Goal: Transaction & Acquisition: Purchase product/service

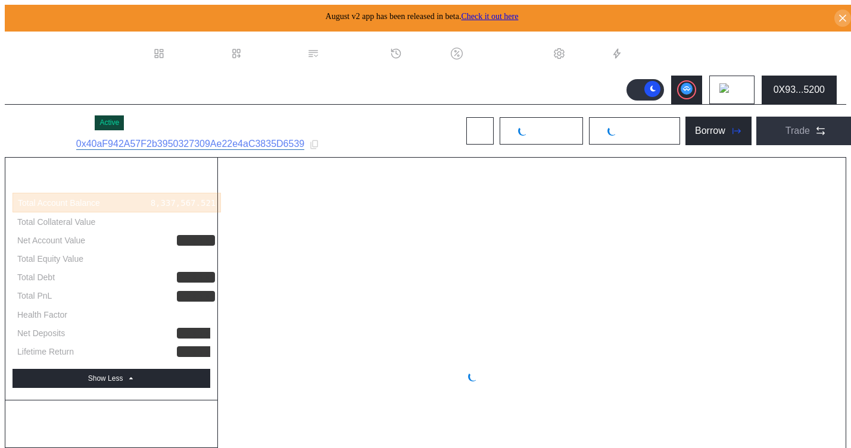
select select "*"
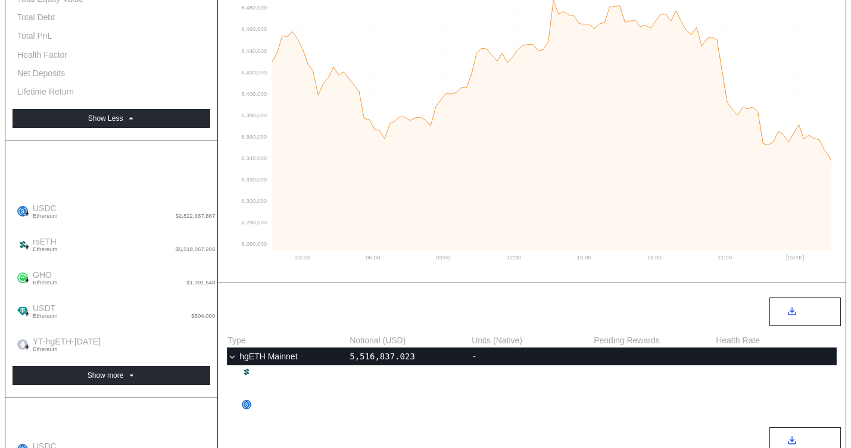
scroll to position [244, 0]
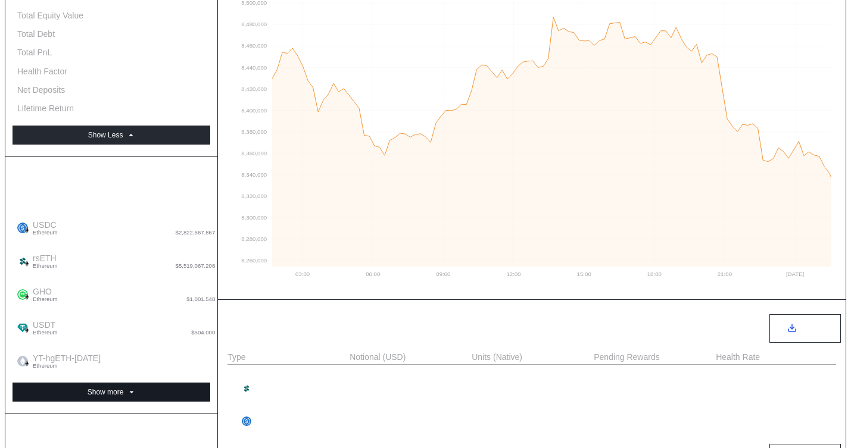
click at [184, 383] on button "Show more" at bounding box center [112, 392] width 198 height 19
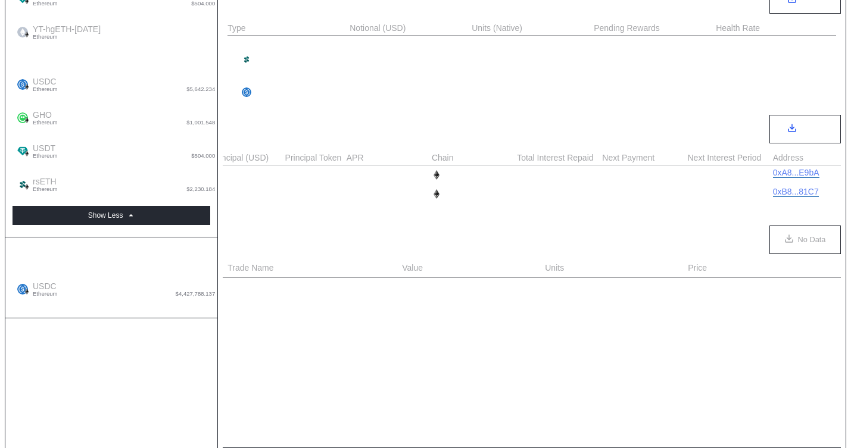
scroll to position [590, 0]
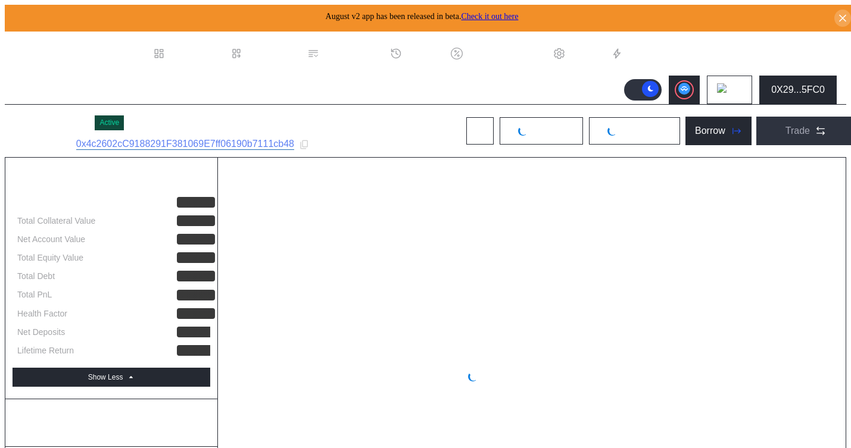
select select "*"
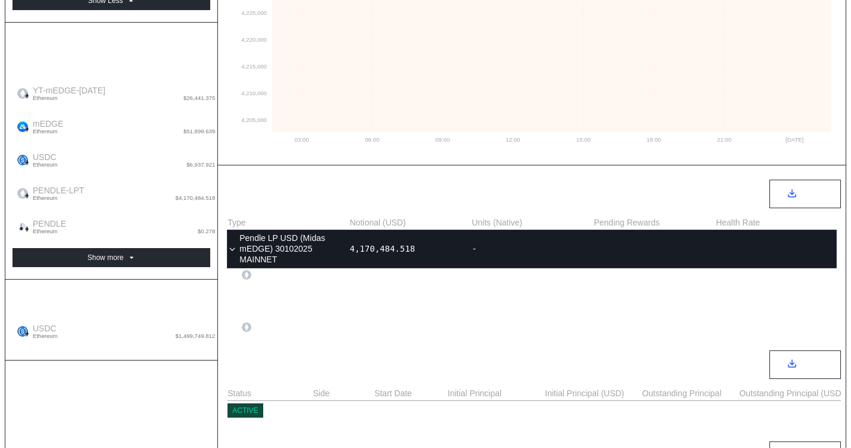
scroll to position [404, 0]
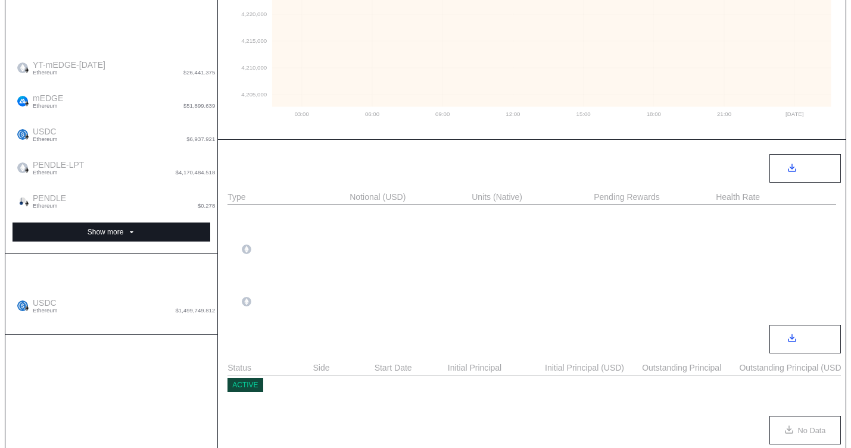
click at [151, 223] on button "Show more" at bounding box center [112, 232] width 198 height 19
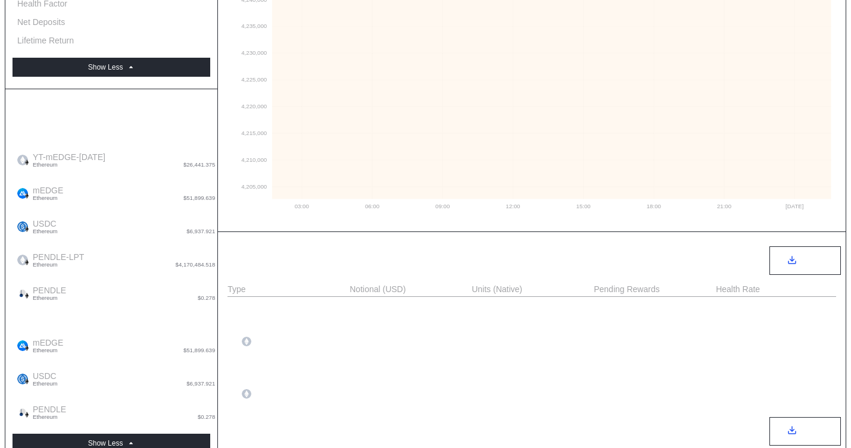
scroll to position [0, 0]
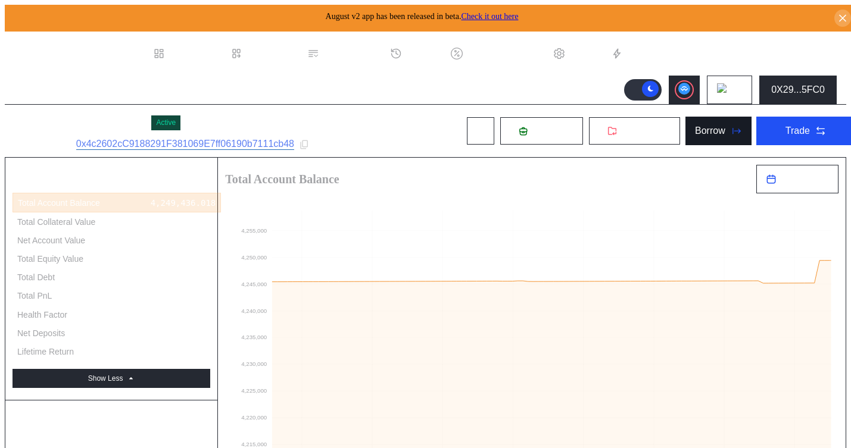
click at [730, 130] on icon at bounding box center [736, 131] width 12 height 12
click at [772, 85] on button "0X29...5FC0" at bounding box center [797, 90] width 77 height 29
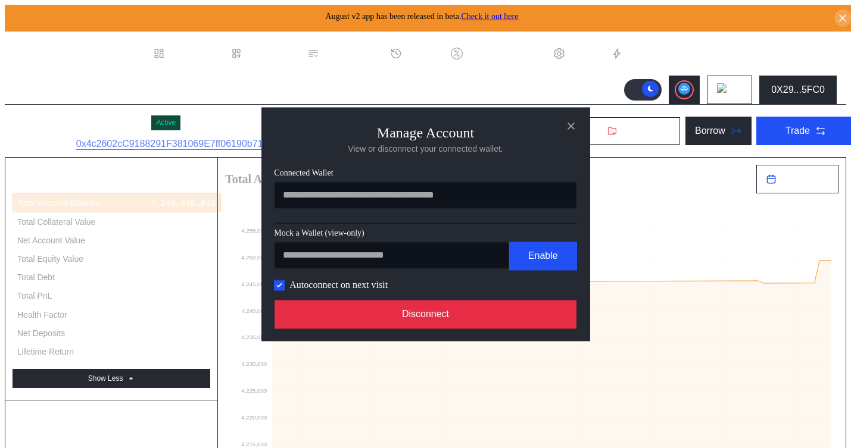
click at [509, 311] on button "Disconnect" at bounding box center [426, 314] width 303 height 29
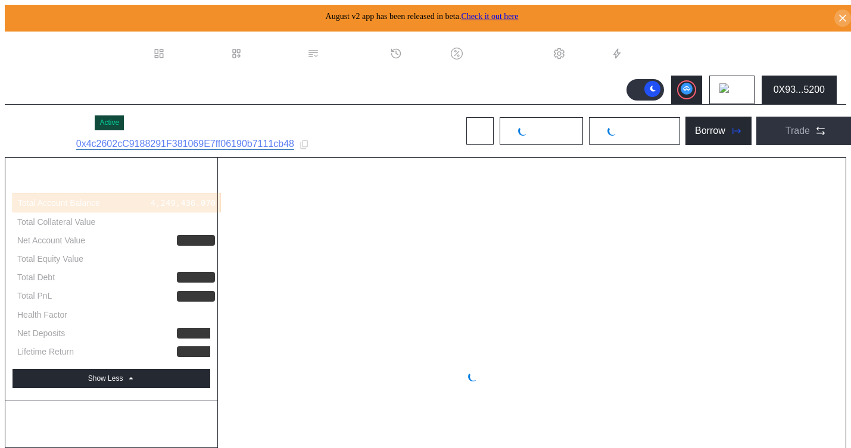
select select "*"
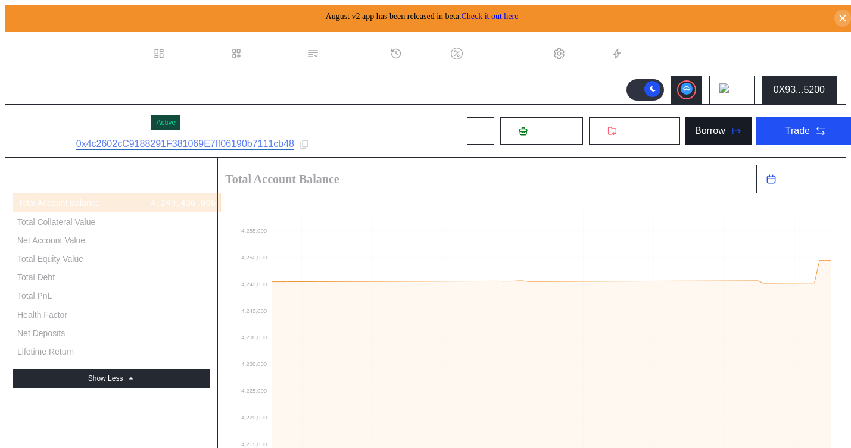
click at [703, 135] on button "Borrow" at bounding box center [718, 131] width 66 height 29
type input "**********"
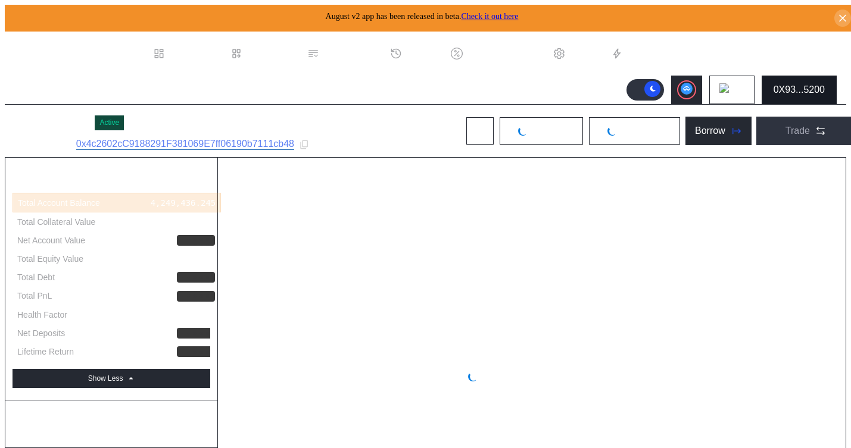
select select "*"
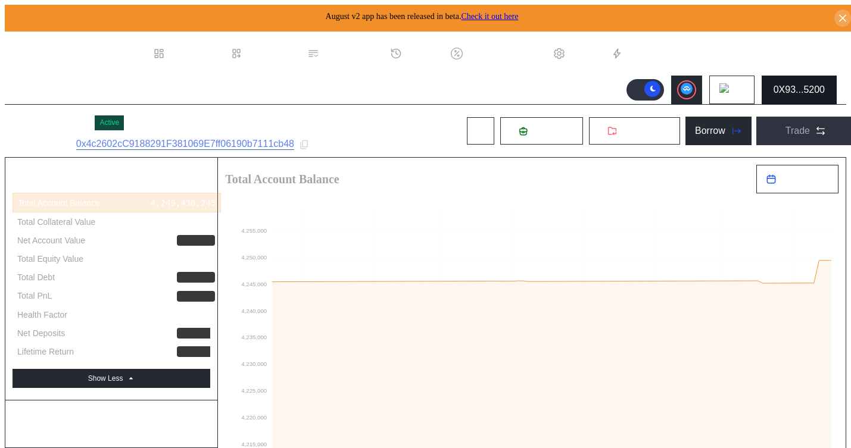
click at [803, 91] on div "0X93...5200" at bounding box center [799, 90] width 51 height 11
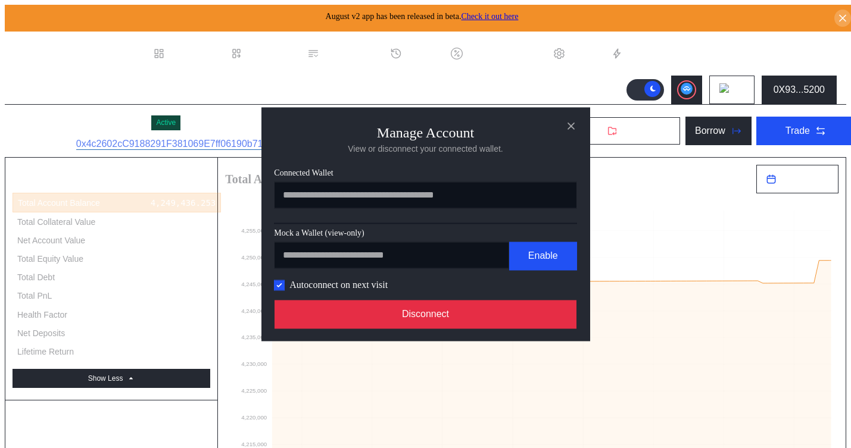
click at [500, 329] on button "Disconnect" at bounding box center [426, 314] width 303 height 29
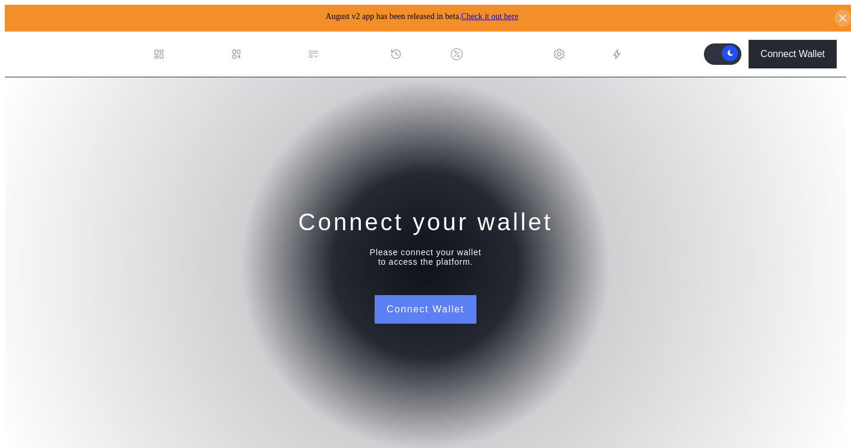
click at [405, 308] on button "Connect Wallet" at bounding box center [425, 309] width 101 height 29
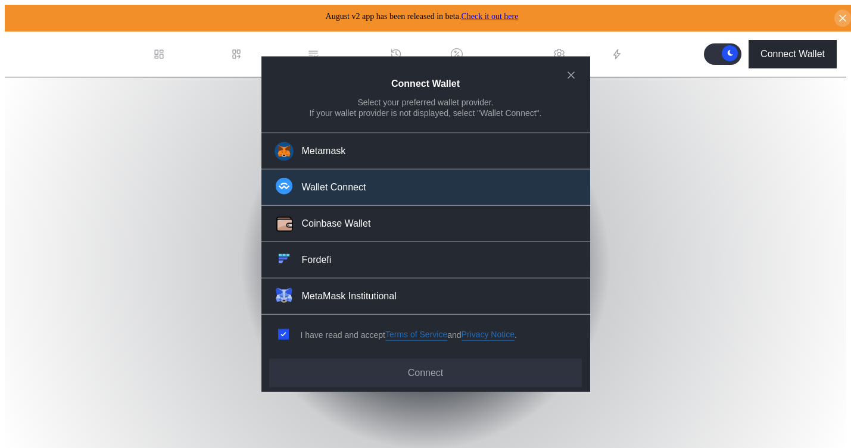
click at [303, 178] on button "Wallet Connect" at bounding box center [425, 188] width 329 height 36
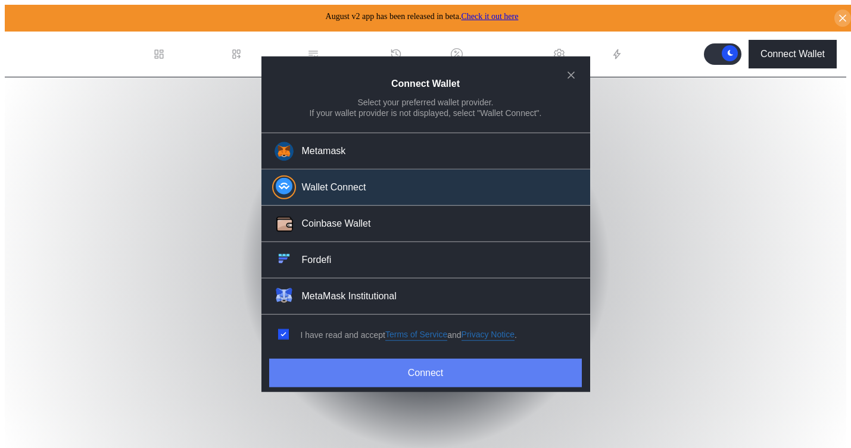
click at [314, 367] on button "Connect" at bounding box center [425, 373] width 312 height 29
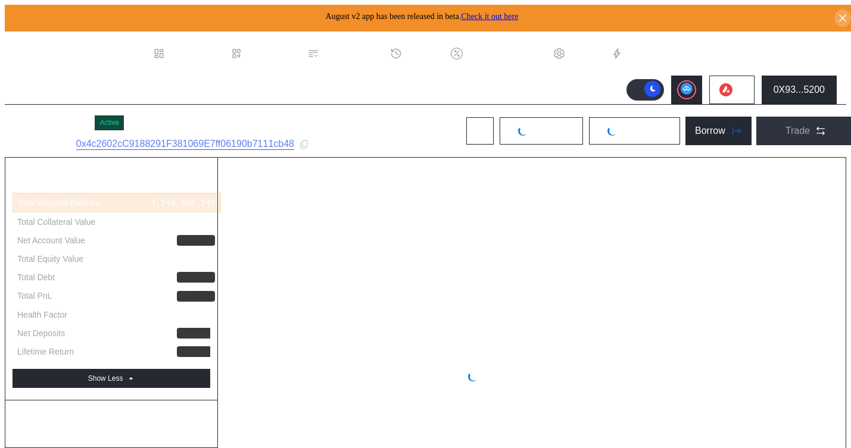
select select "*"
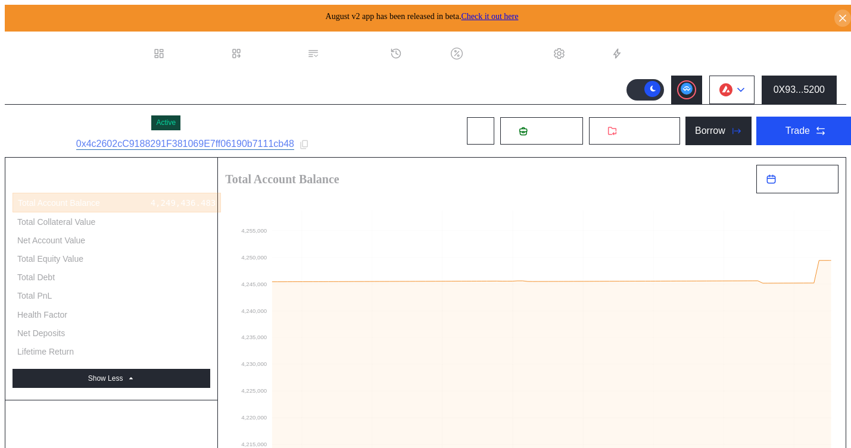
click at [744, 89] on icon at bounding box center [741, 90] width 6 height 3
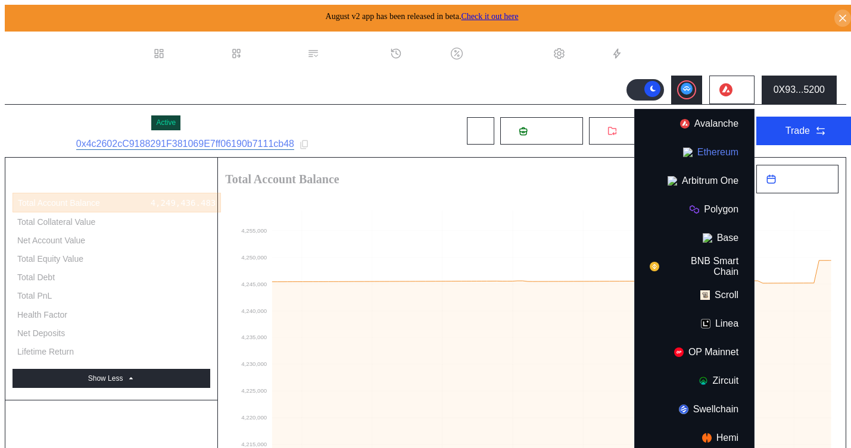
click at [710, 153] on button "Ethereum" at bounding box center [694, 152] width 119 height 29
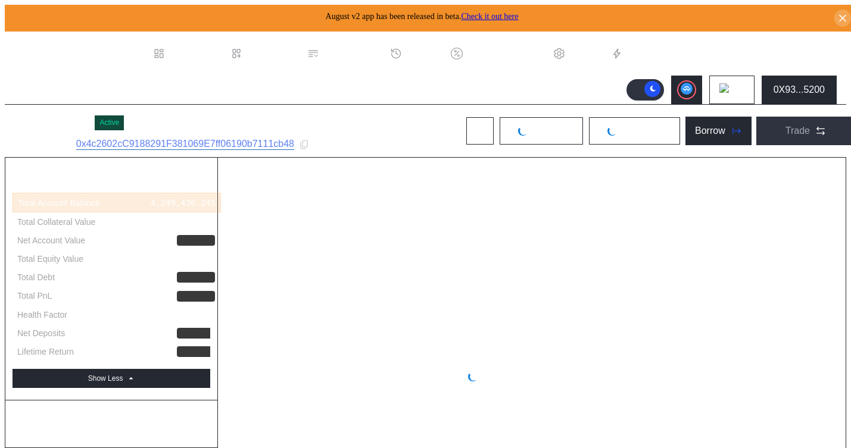
select select "*"
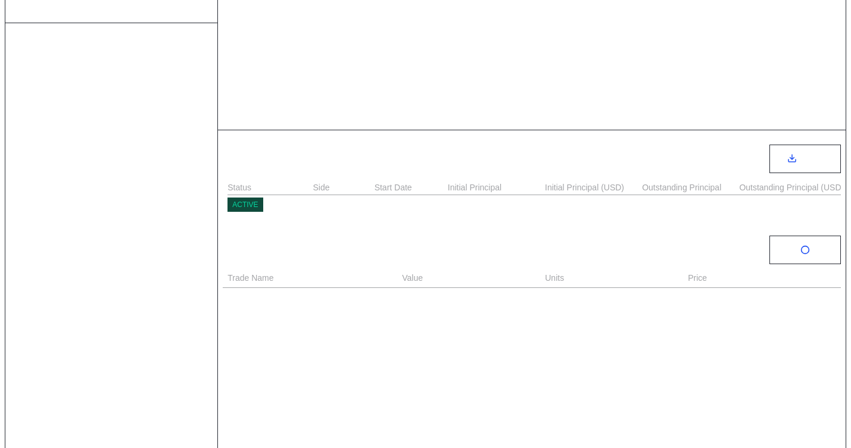
select select "*"
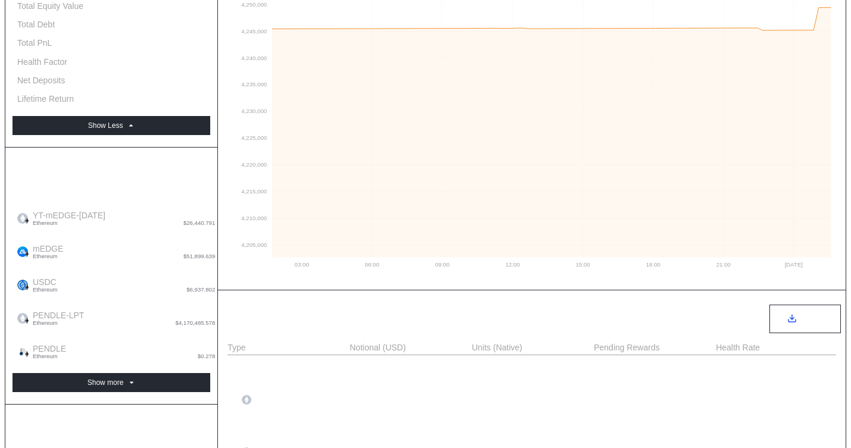
scroll to position [108, 0]
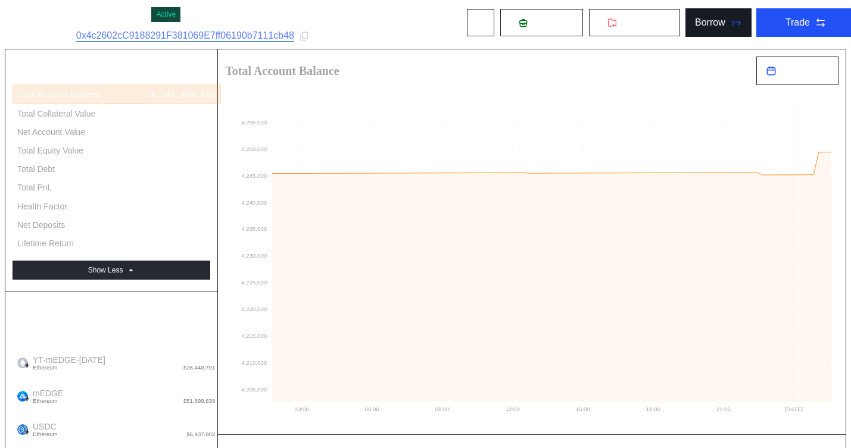
click at [730, 21] on icon at bounding box center [736, 23] width 12 height 12
type input "**********"
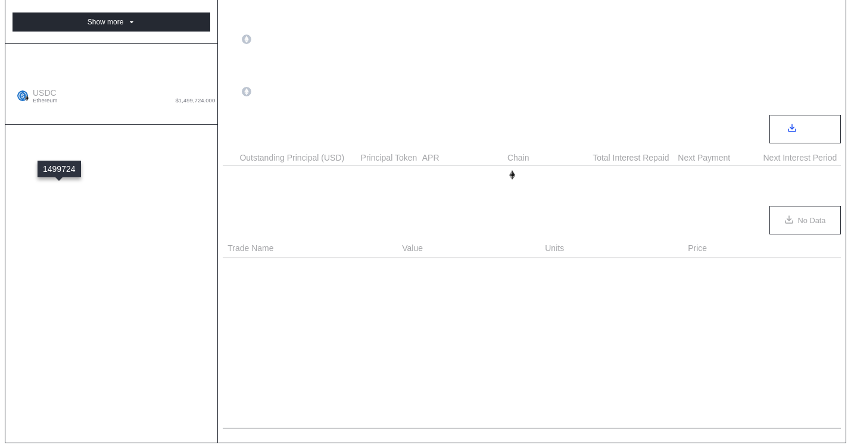
scroll to position [0, 540]
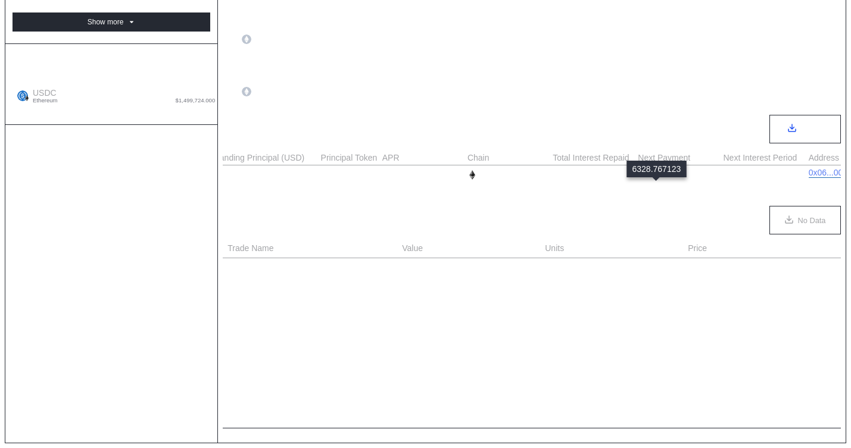
click at [660, 178] on div "6,328.768" at bounding box center [660, 175] width 45 height 10
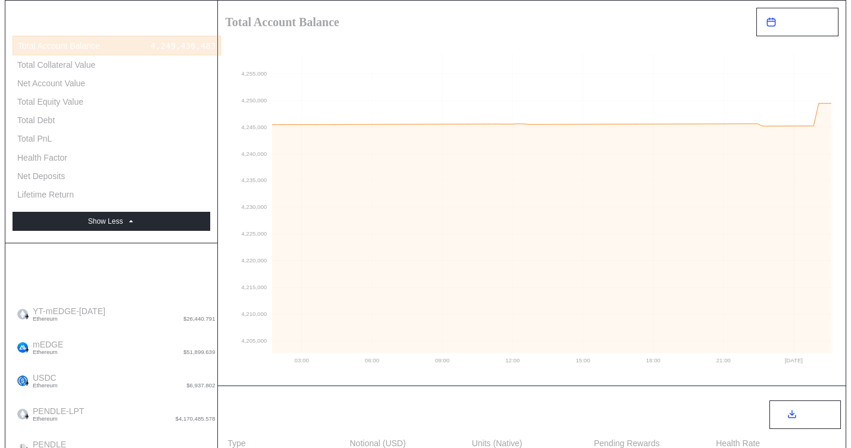
scroll to position [43, 0]
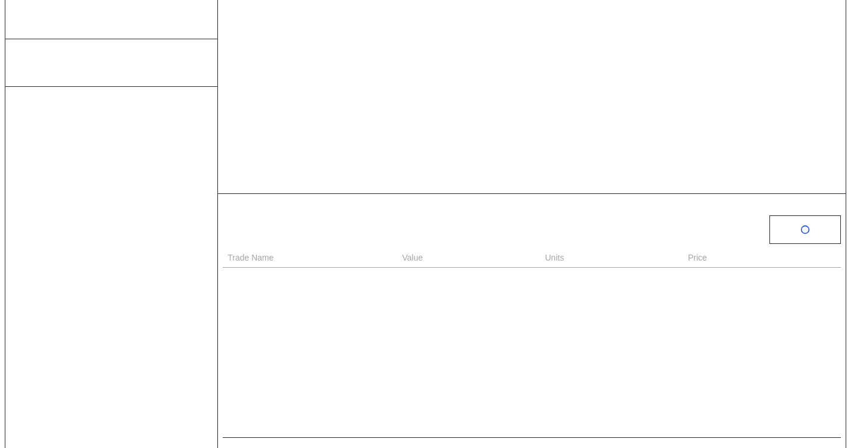
scroll to position [411, 0]
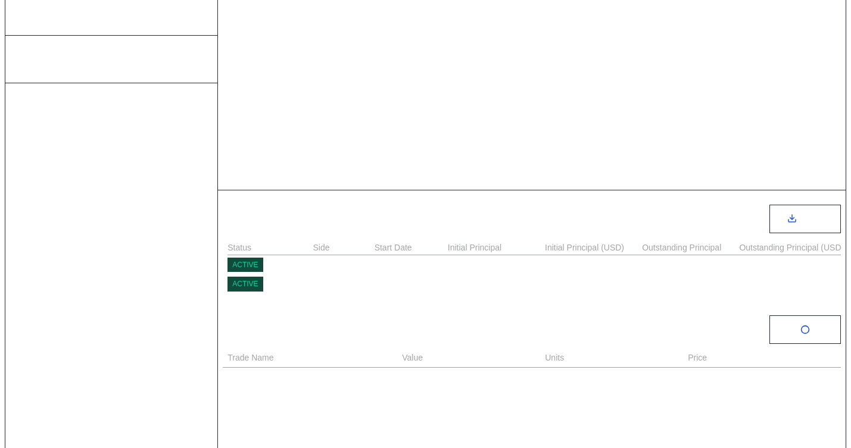
select select "*"
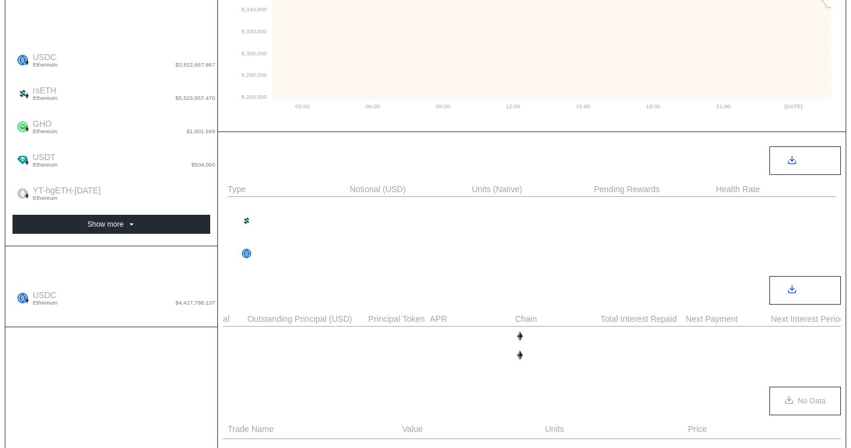
scroll to position [0, 576]
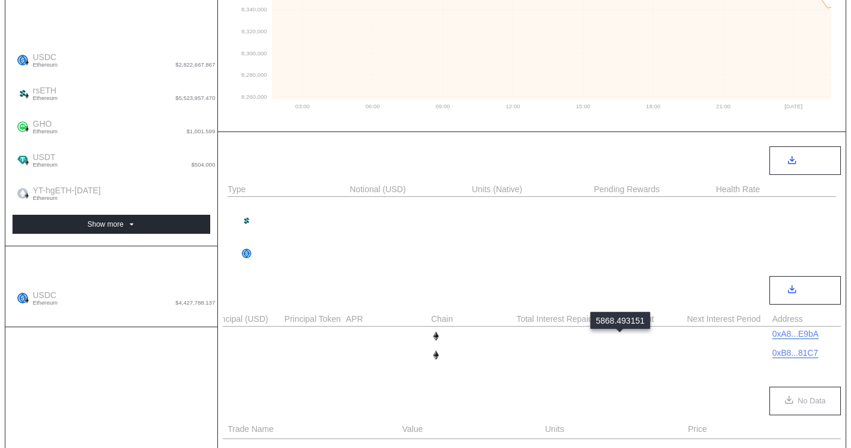
click at [631, 338] on div "5,868.494" at bounding box center [623, 337] width 45 height 10
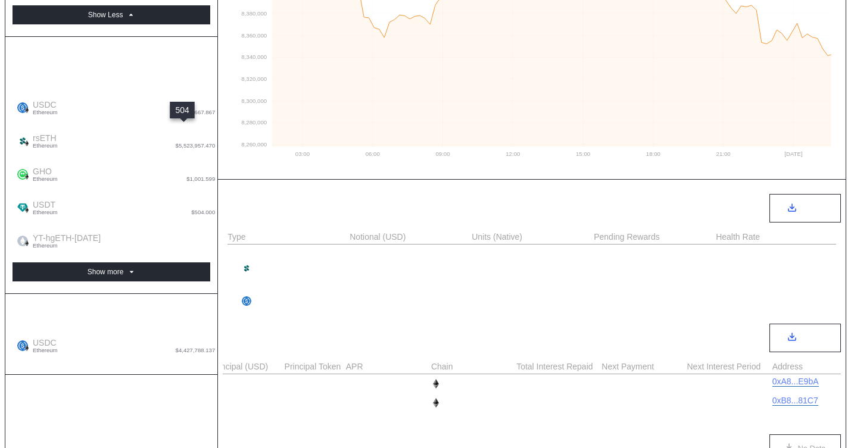
scroll to position [275, 0]
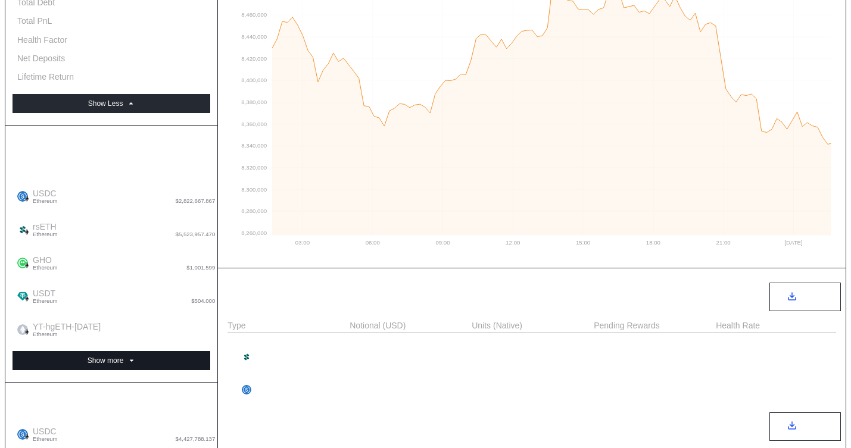
click at [167, 351] on button "Show more" at bounding box center [112, 360] width 198 height 19
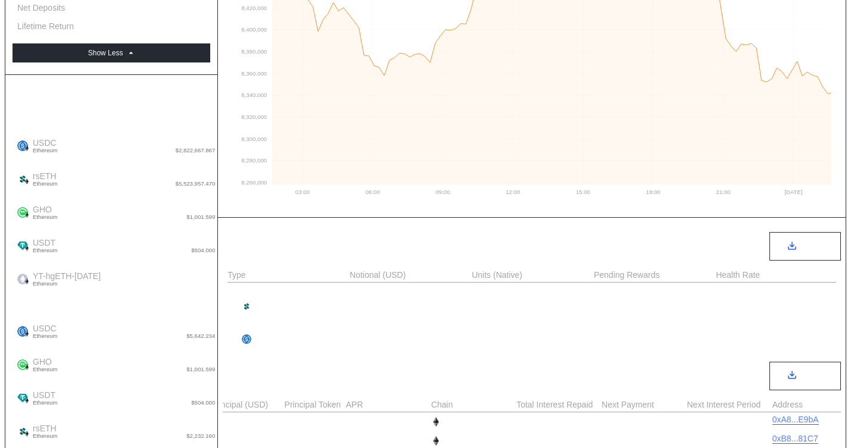
scroll to position [326, 0]
click at [180, 323] on div "5,643.273" at bounding box center [192, 328] width 45 height 10
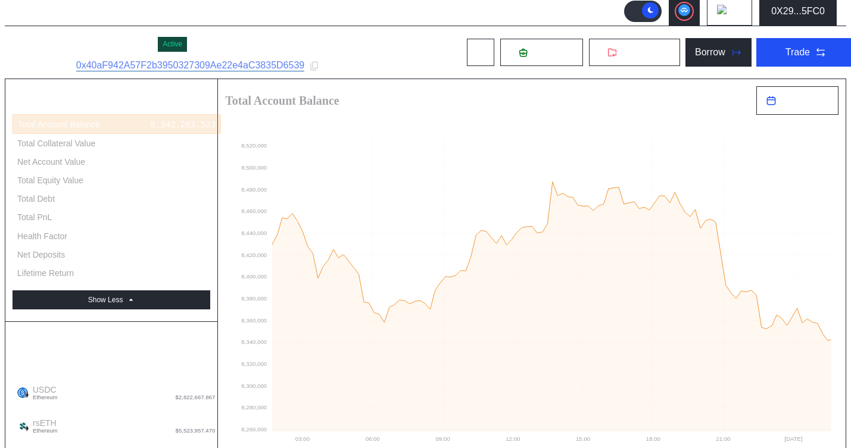
scroll to position [0, 0]
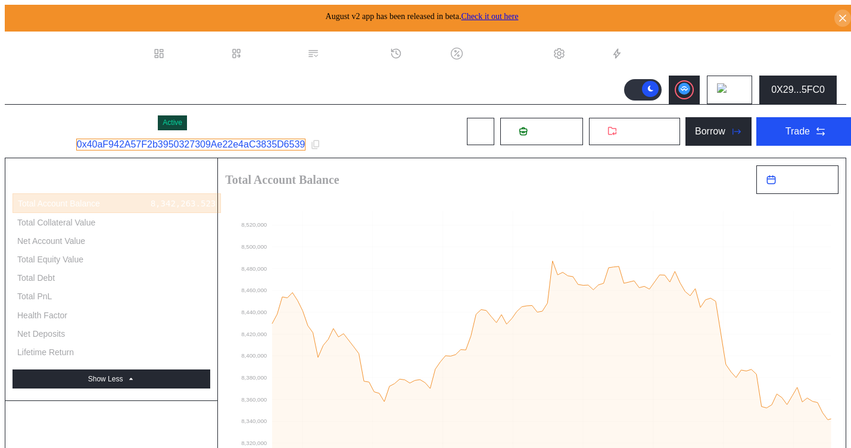
click at [197, 142] on link "0x40aF942A57F2b3950327309Ae22e4aC3835D6539" at bounding box center [190, 145] width 229 height 12
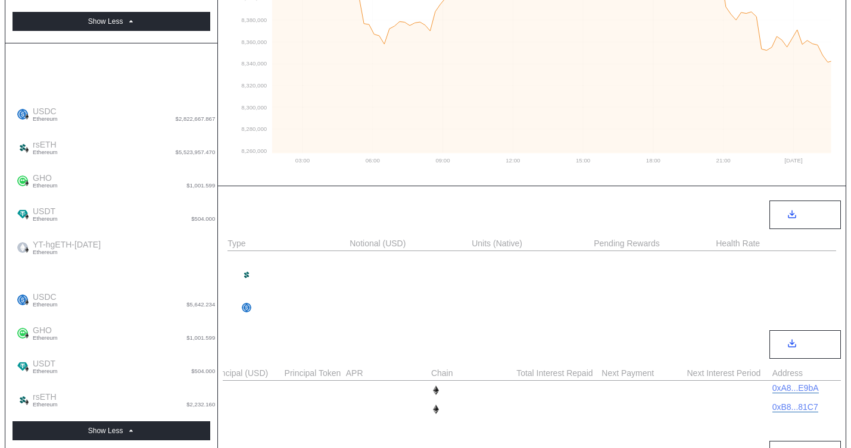
scroll to position [345, 0]
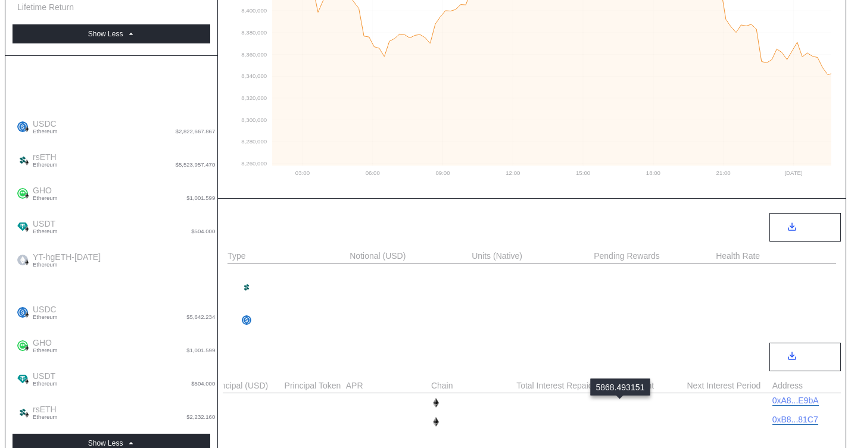
click at [624, 407] on div "5,868.494" at bounding box center [623, 403] width 45 height 10
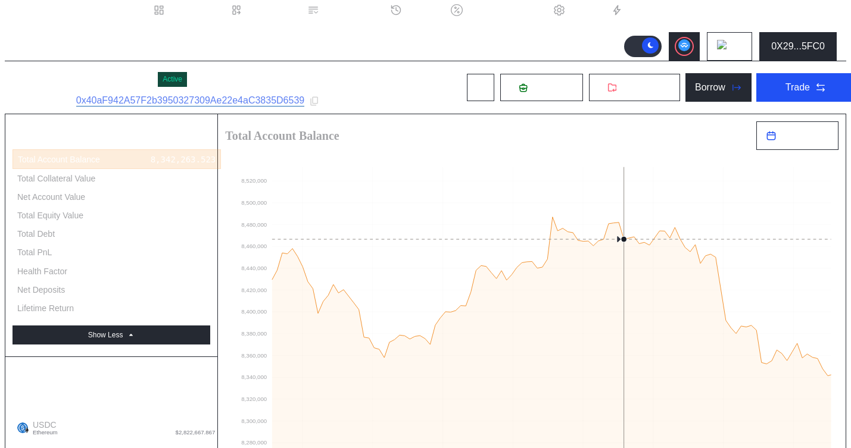
scroll to position [21, 0]
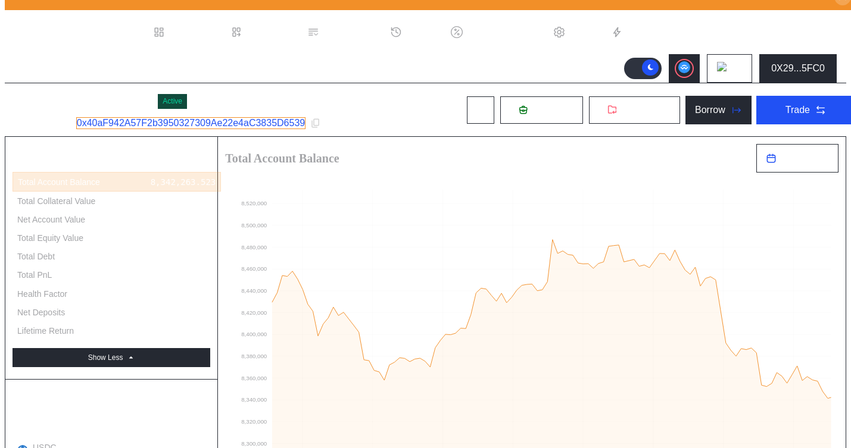
click at [252, 123] on link "0x40aF942A57F2b3950327309Ae22e4aC3835D6539" at bounding box center [190, 123] width 229 height 12
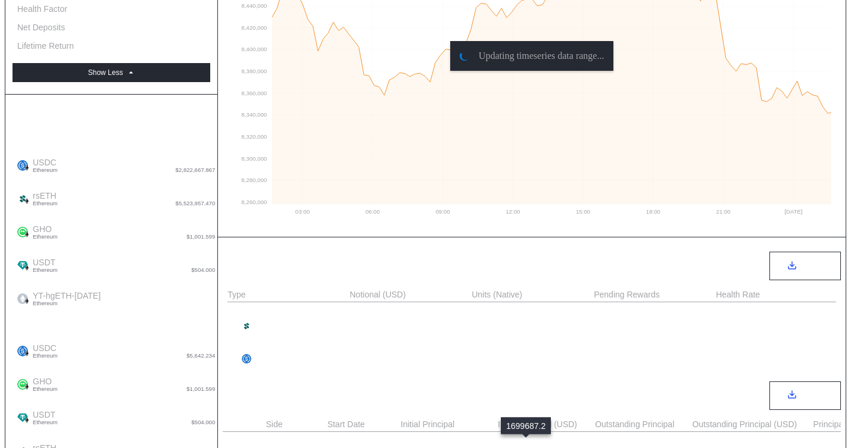
scroll to position [283, 0]
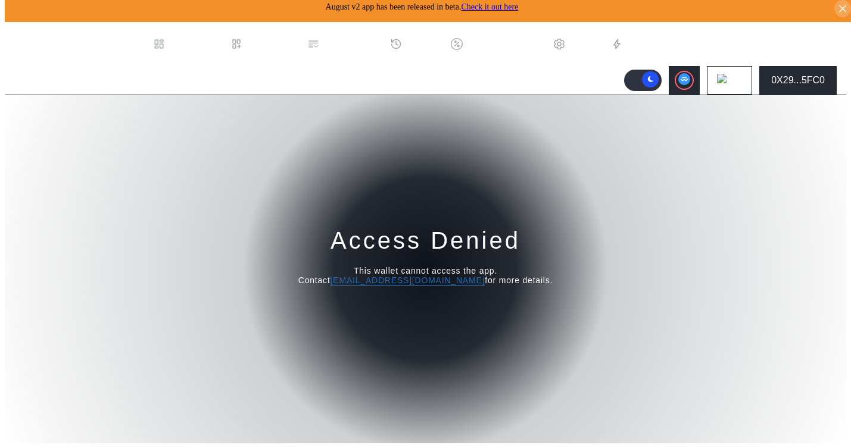
select select "*"
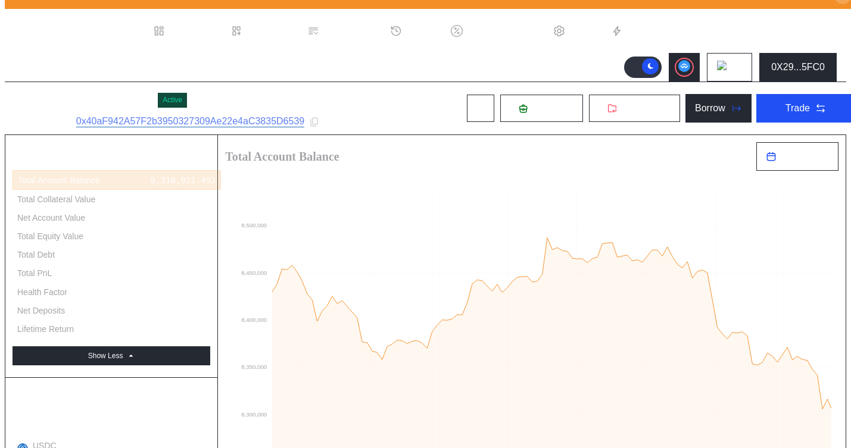
scroll to position [24, 0]
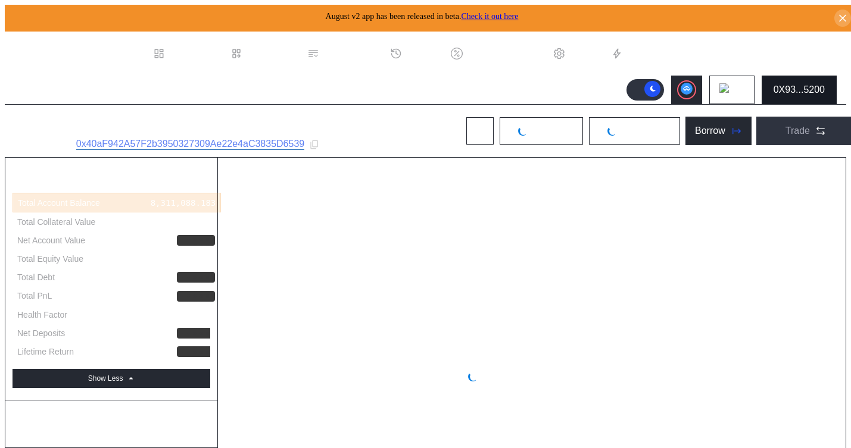
select select "*"
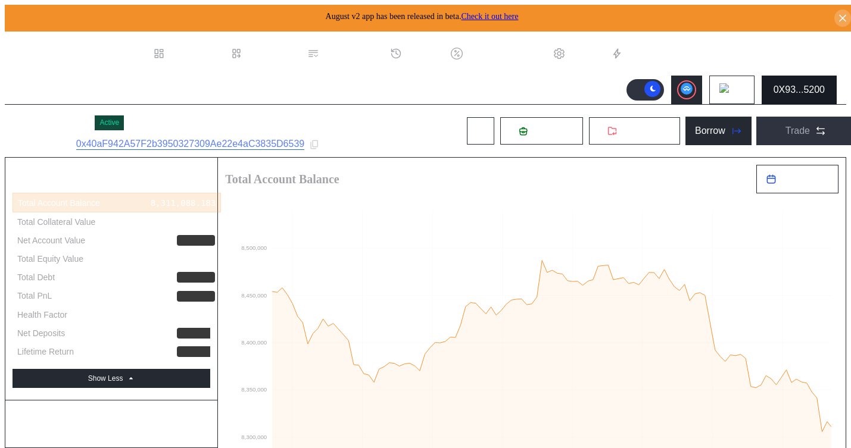
click at [810, 86] on div "0X93...5200" at bounding box center [799, 90] width 51 height 11
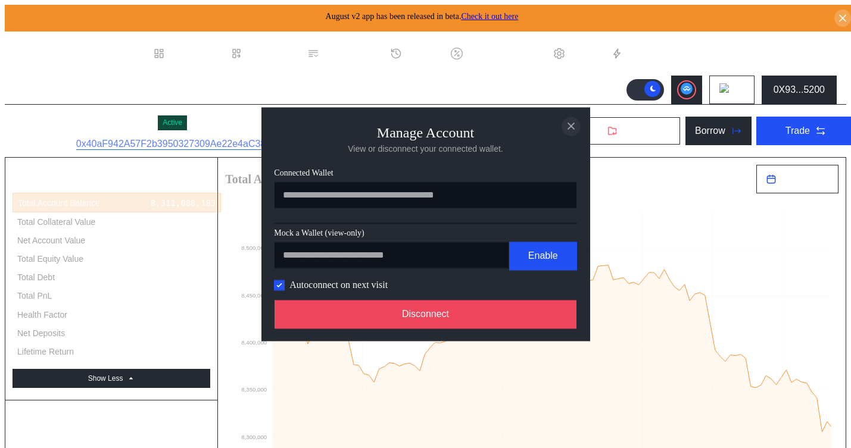
click at [573, 123] on icon "close modal" at bounding box center [571, 126] width 6 height 6
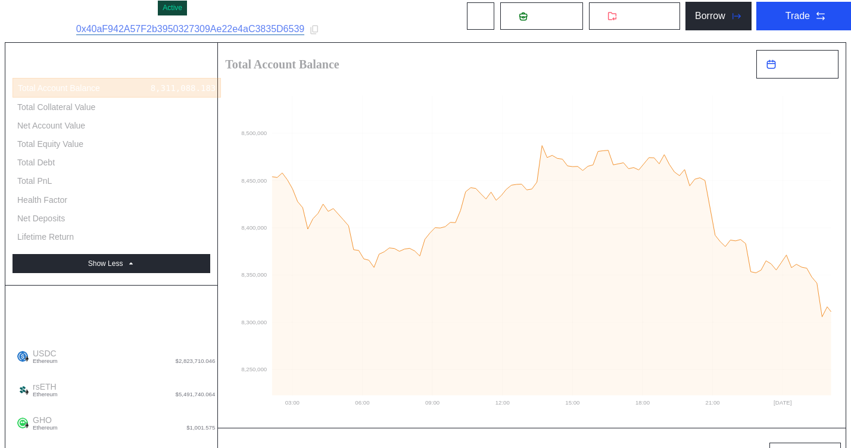
scroll to position [120, 0]
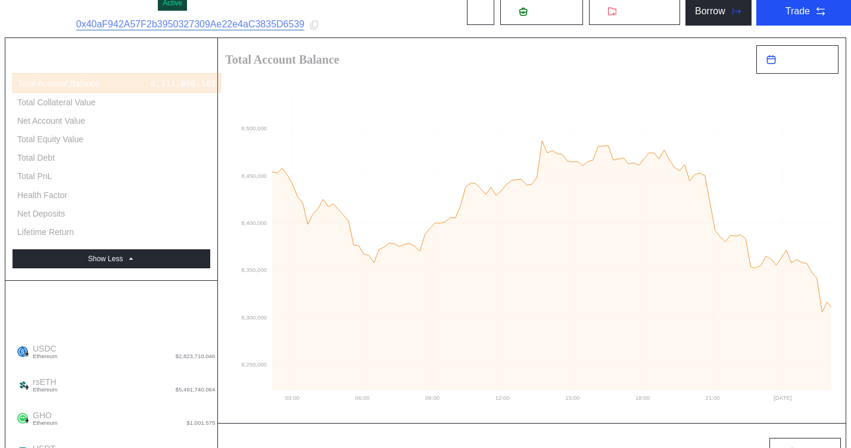
click at [162, 408] on div "Account Balance Aggregate Balances USDC Ethereum $2,823,710.046 2,824,187.334 r…" at bounding box center [111, 409] width 212 height 257
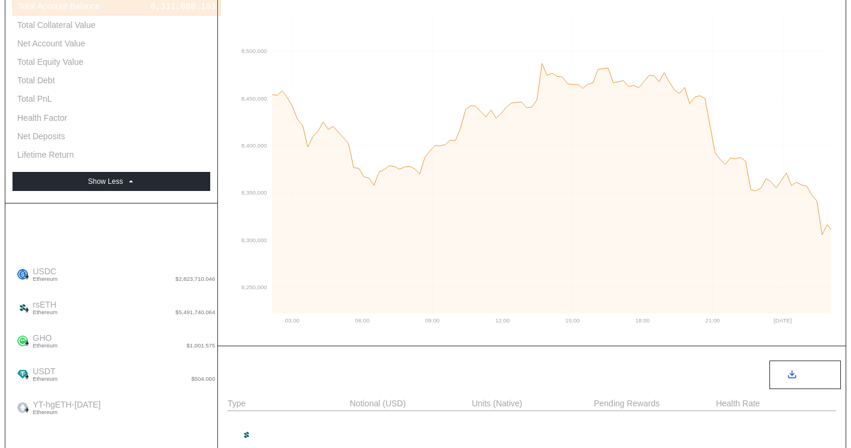
scroll to position [0, 0]
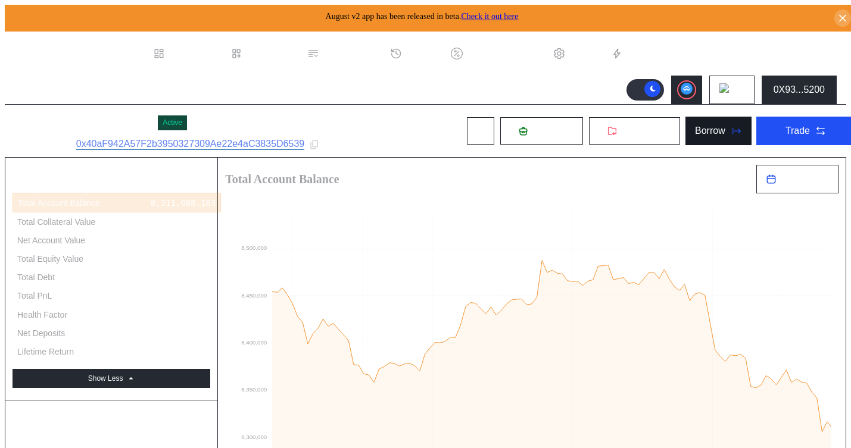
click at [707, 132] on div "Borrow" at bounding box center [710, 131] width 30 height 11
type input "**********"
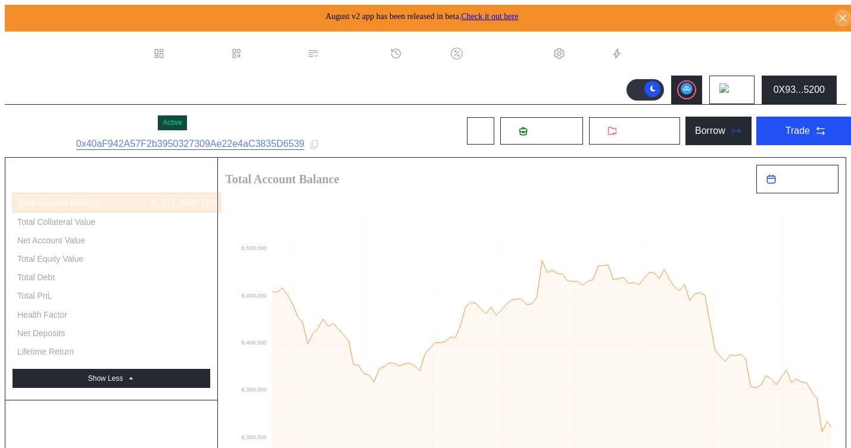
scroll to position [57, 0]
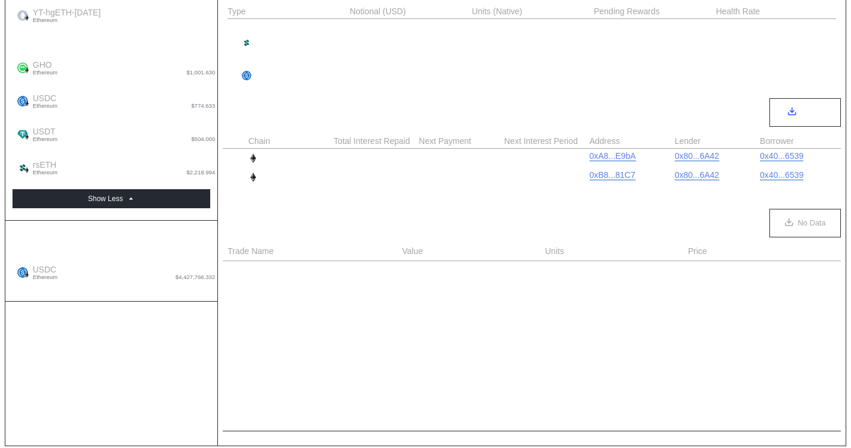
scroll to position [0, 777]
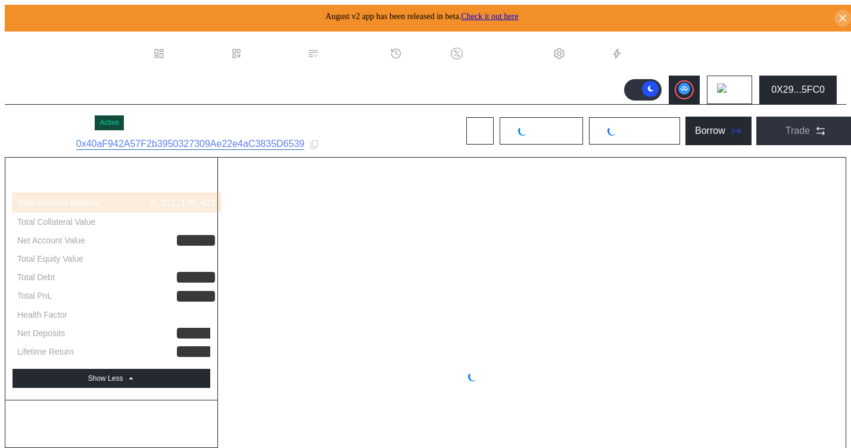
select select "*"
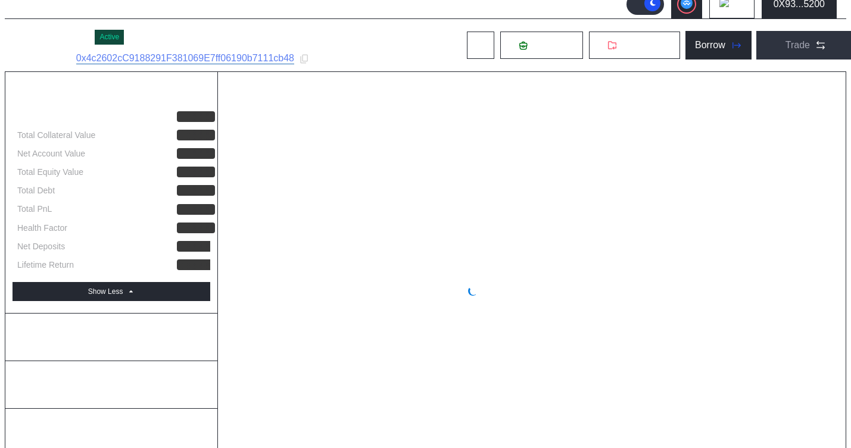
select select "*"
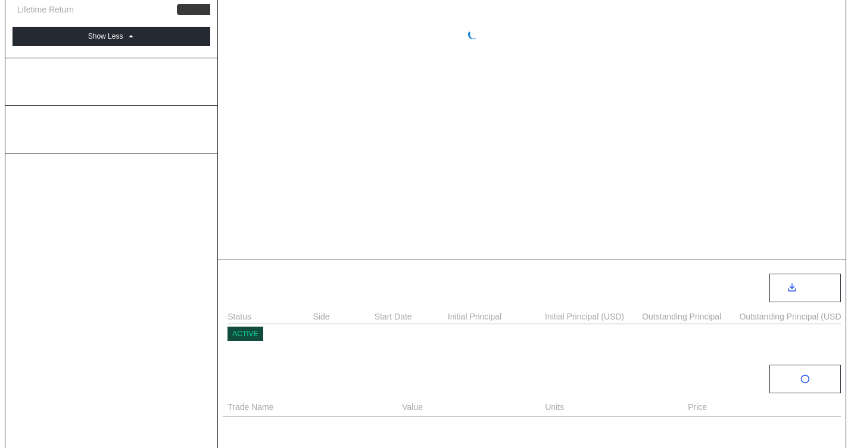
select select "*"
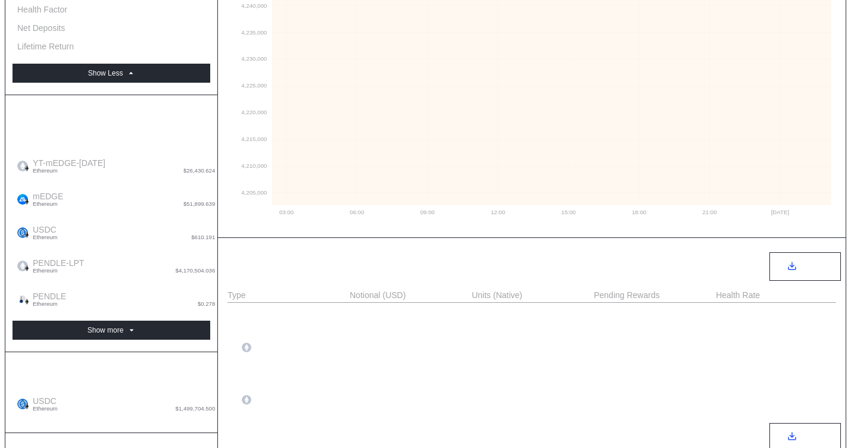
scroll to position [281, 0]
